Goal: Check status: Check status

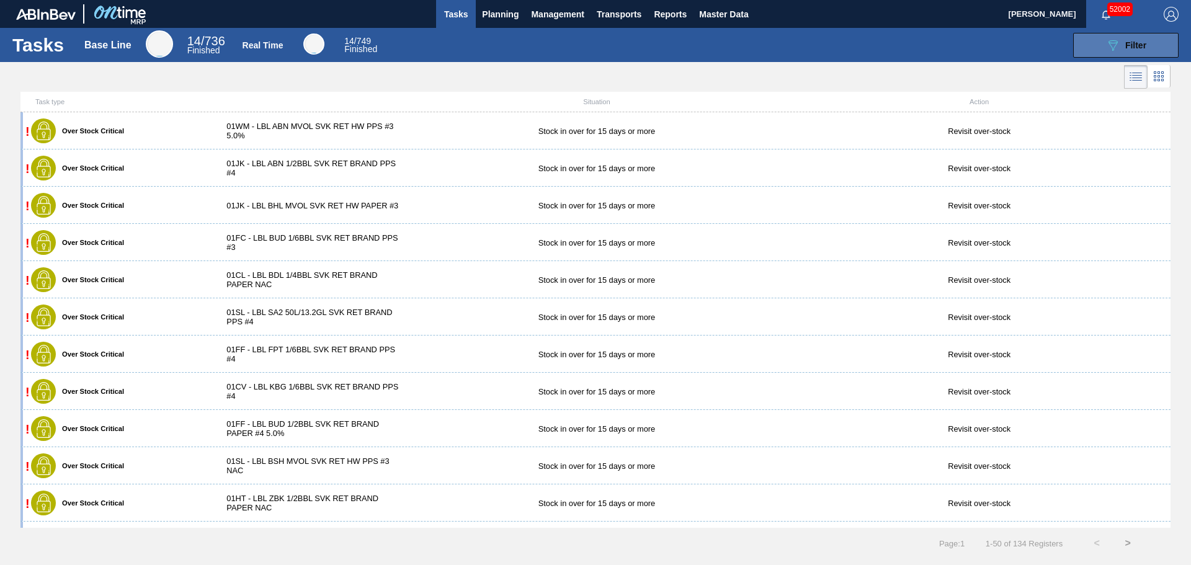
click at [1114, 43] on icon at bounding box center [1113, 45] width 9 height 11
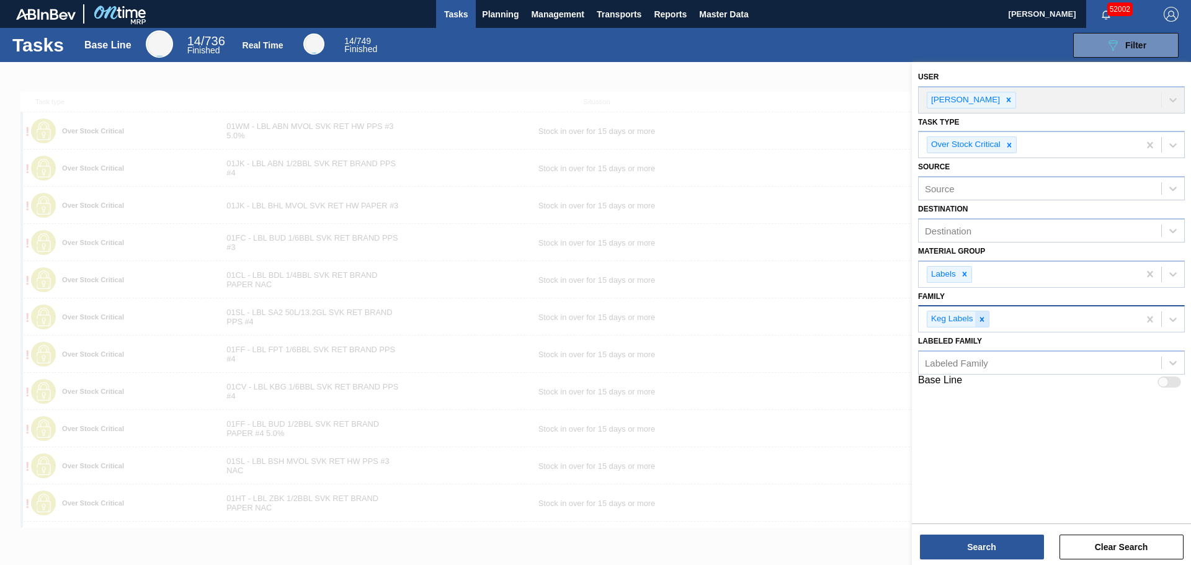
click at [983, 325] on div at bounding box center [982, 320] width 14 height 16
click at [964, 277] on icon at bounding box center [965, 274] width 9 height 9
click at [694, 155] on div at bounding box center [595, 344] width 1191 height 565
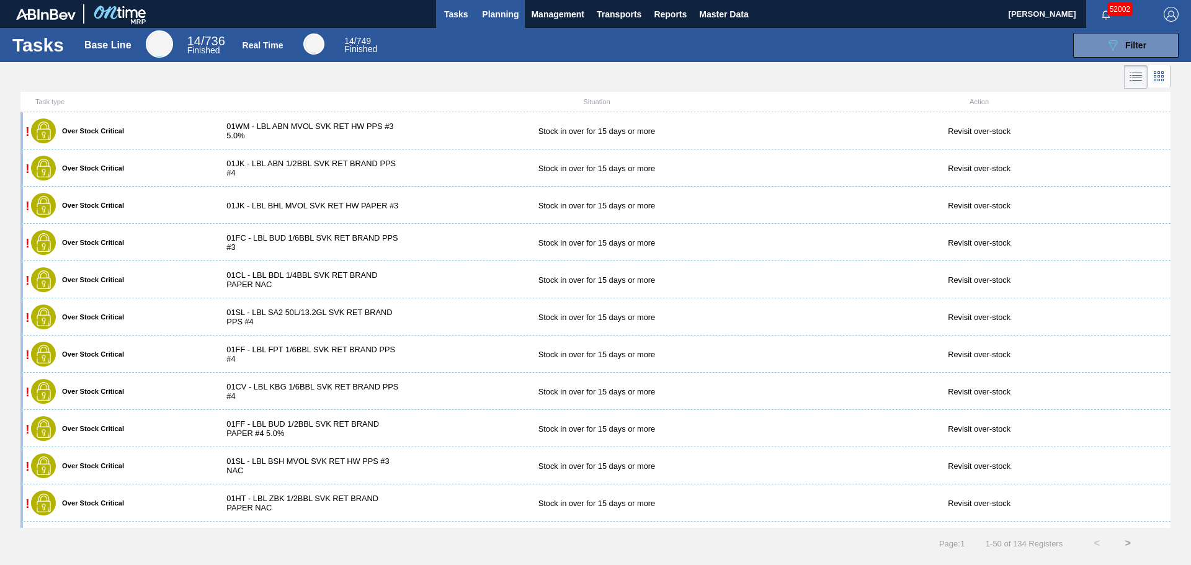
click at [501, 10] on span "Planning" at bounding box center [500, 14] width 37 height 15
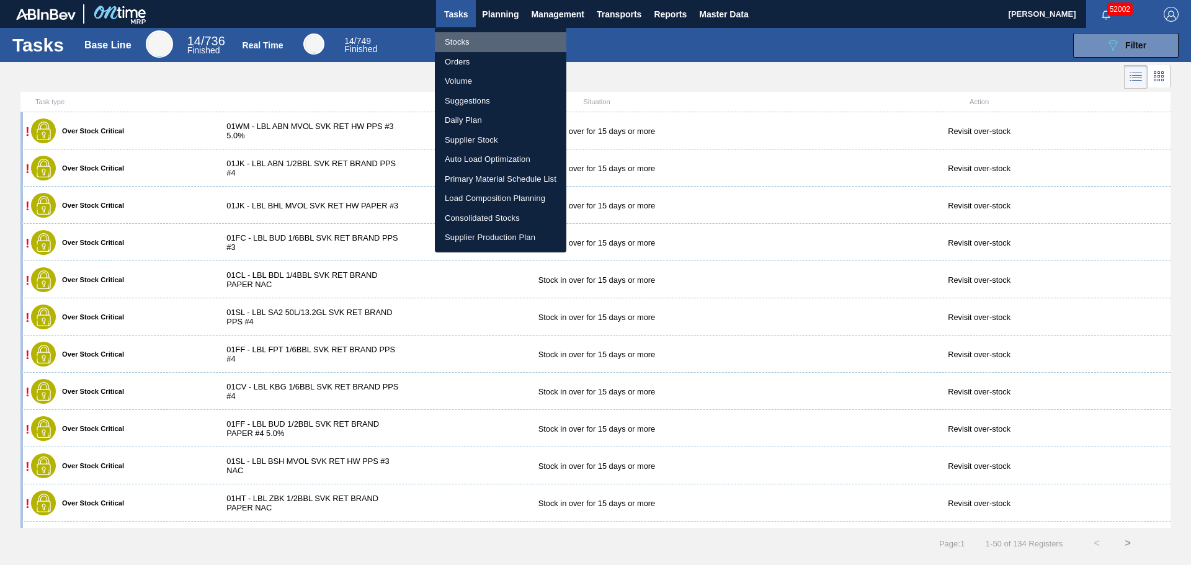
click at [462, 42] on li "Stocks" at bounding box center [501, 42] width 132 height 20
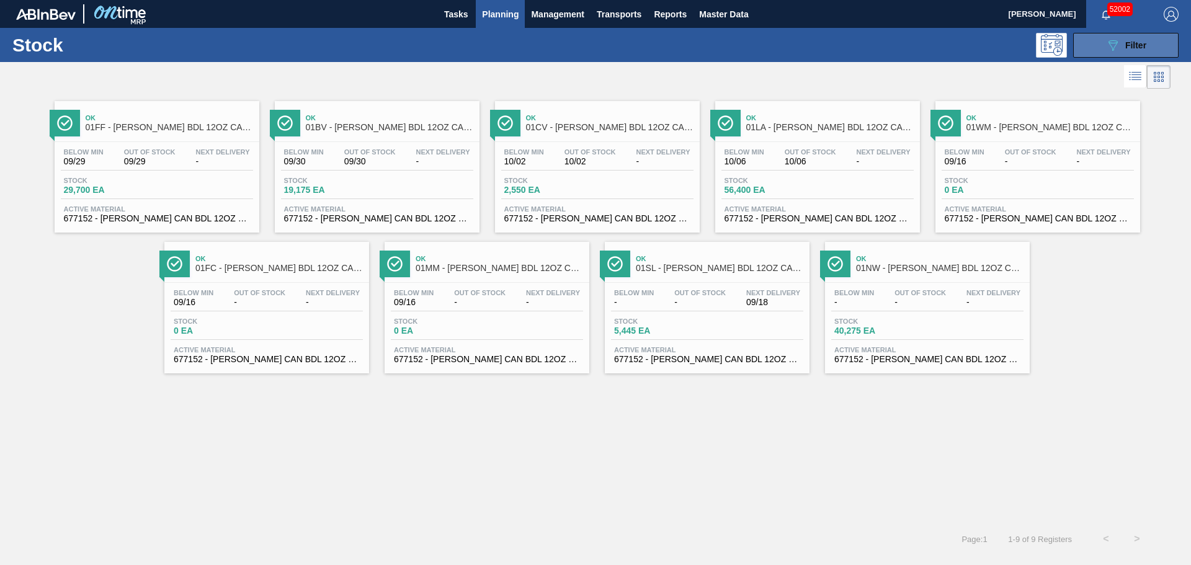
click at [1118, 52] on icon "089F7B8B-B2A5-4AFE-B5C0-19BA573D28AC" at bounding box center [1113, 45] width 15 height 15
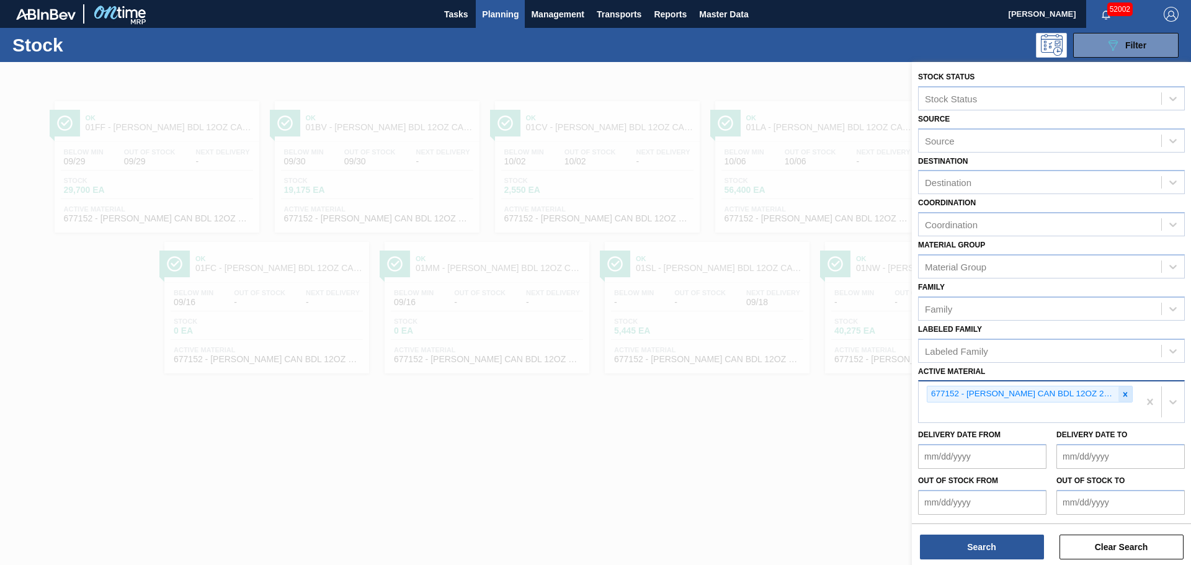
click at [1128, 400] on div at bounding box center [1126, 395] width 14 height 16
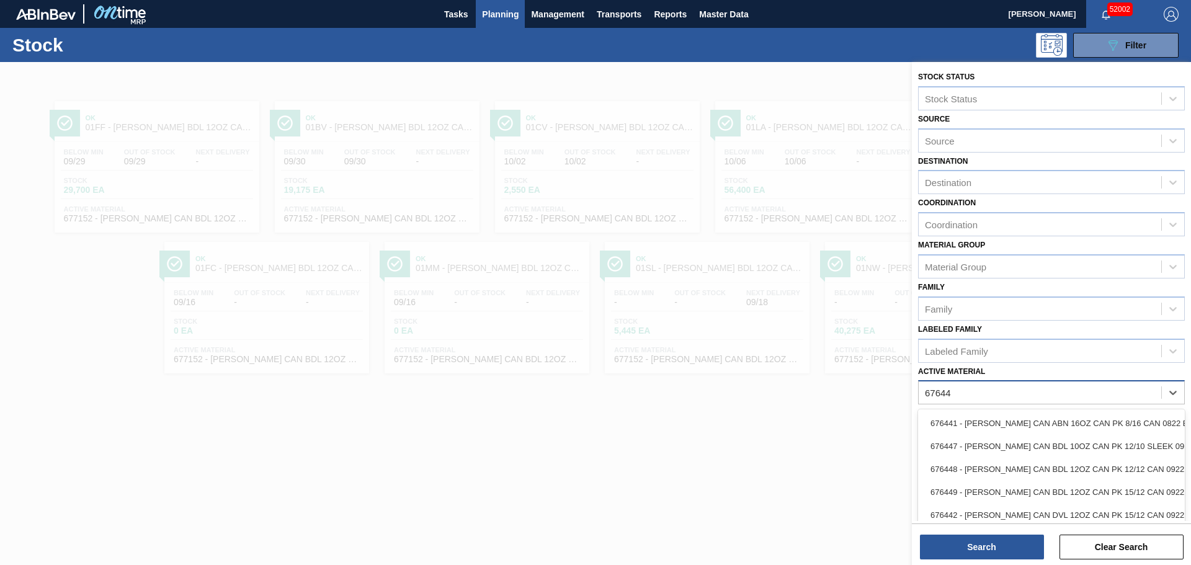
type Material "676449"
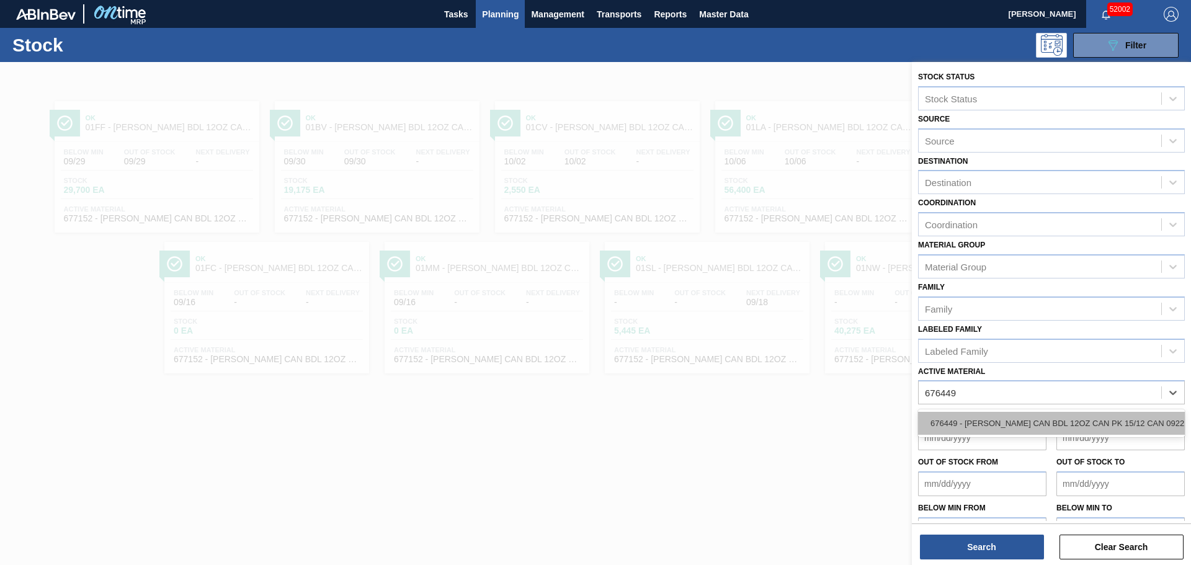
click at [1098, 416] on div "676449 - [PERSON_NAME] CAN BDL 12OZ CAN PK 15/12 CAN 0922" at bounding box center [1051, 423] width 267 height 23
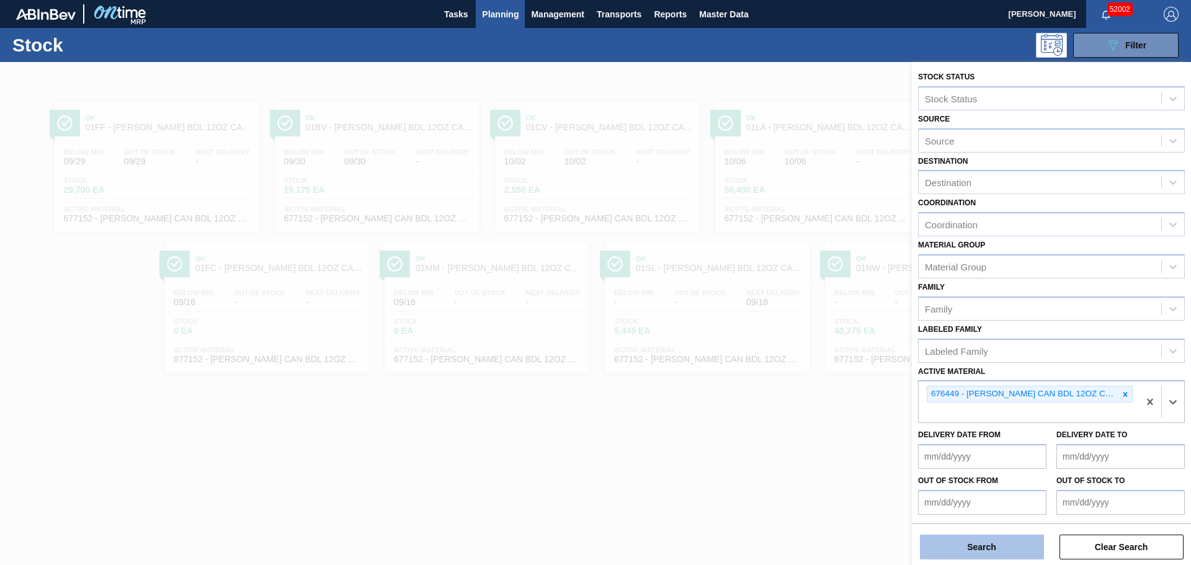
click at [967, 545] on button "Search" at bounding box center [982, 547] width 124 height 25
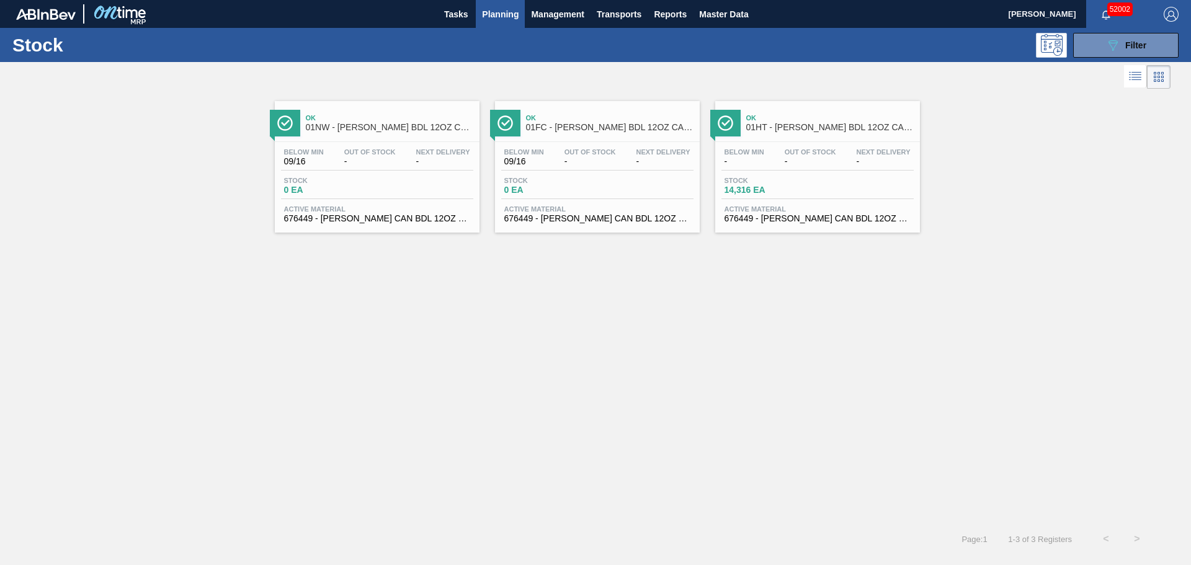
click at [771, 204] on div "Below Min - Out Of Stock - Next Delivery - Stock 14,316 EA Active Material 6764…" at bounding box center [817, 184] width 205 height 84
